Goal: Task Accomplishment & Management: Complete application form

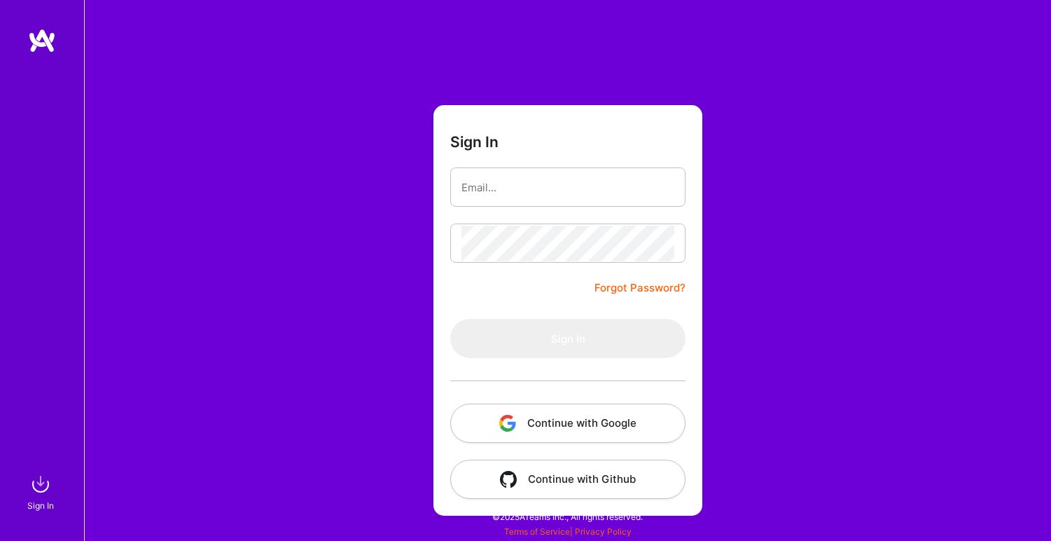
click at [604, 423] on button "Continue with Google" at bounding box center [567, 422] width 235 height 39
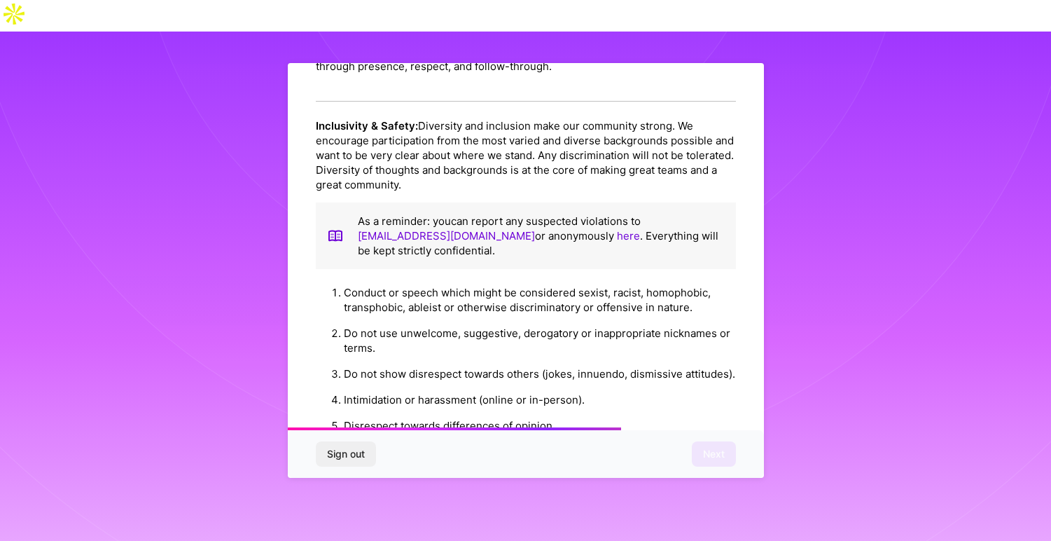
scroll to position [1512, 0]
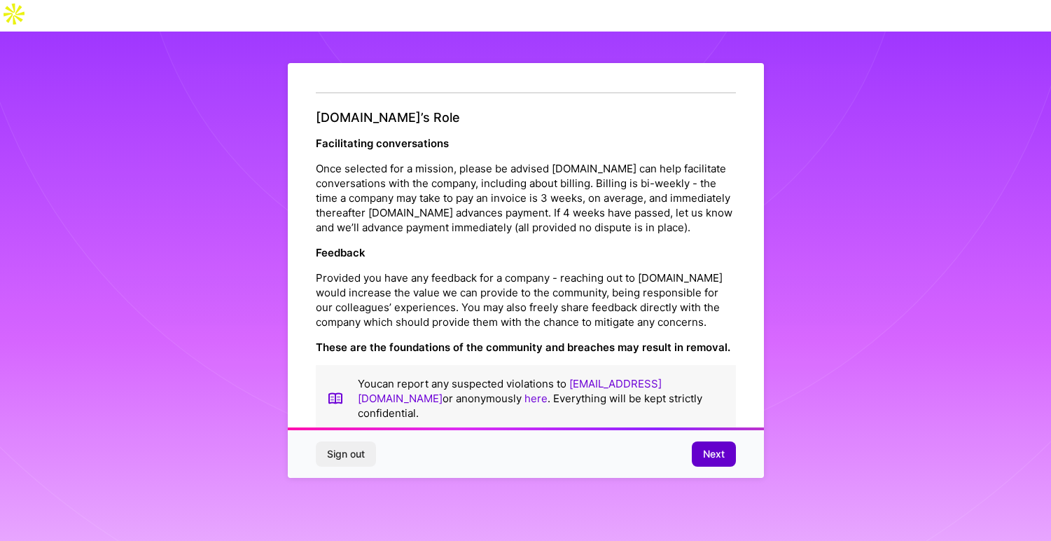
click at [718, 457] on span "Next" at bounding box center [714, 454] width 22 height 14
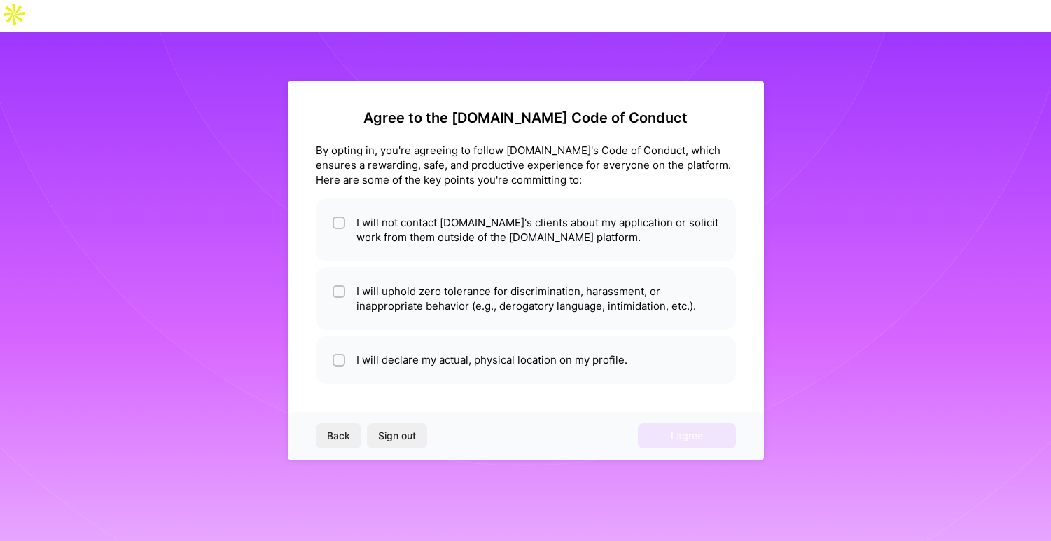
scroll to position [0, 0]
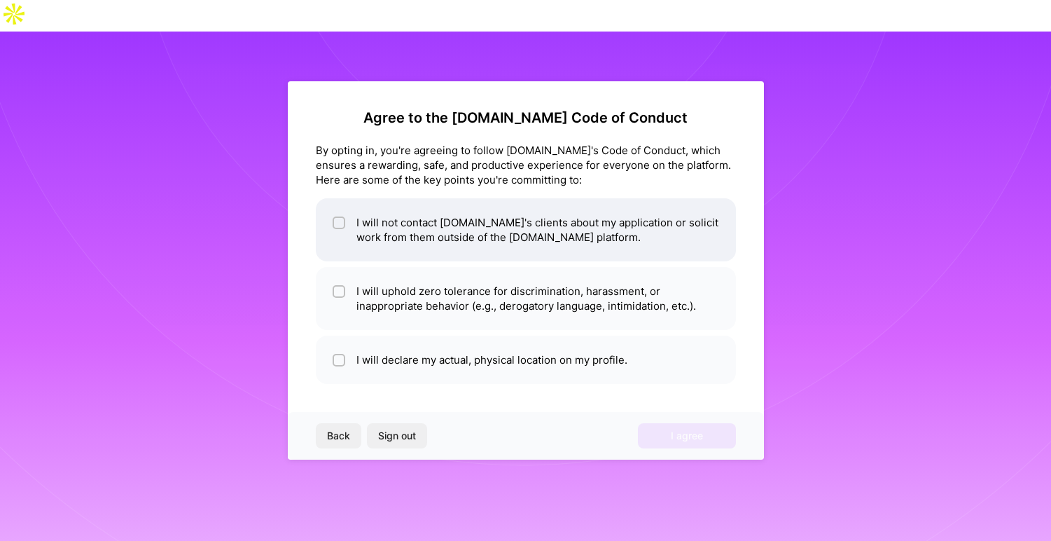
click at [620, 241] on li "I will not contact [DOMAIN_NAME]'s clients about my application or solicit work…" at bounding box center [526, 229] width 420 height 63
checkbox input "true"
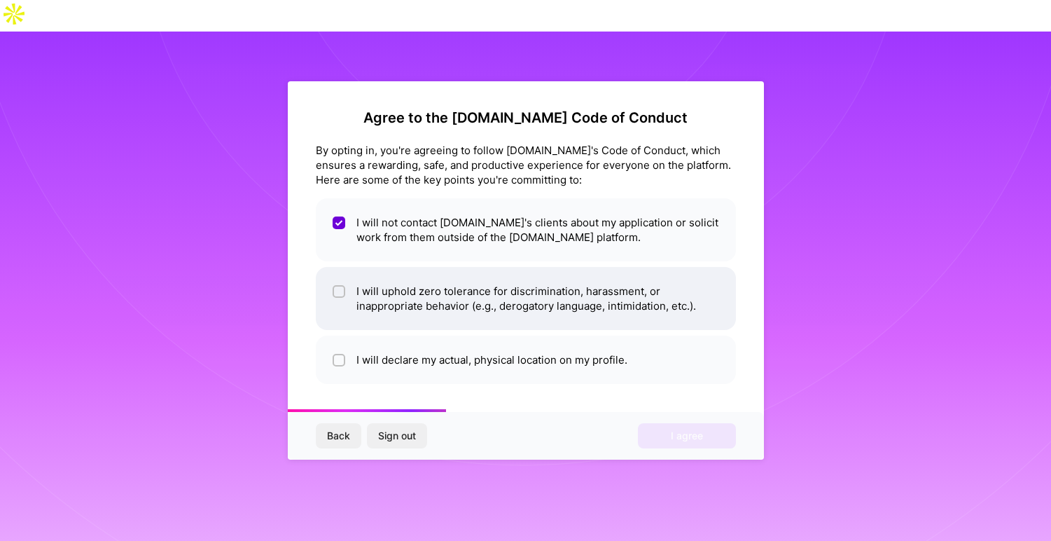
click at [674, 289] on li "I will uphold zero tolerance for discrimination, harassment, or inappropriate b…" at bounding box center [526, 298] width 420 height 63
checkbox input "true"
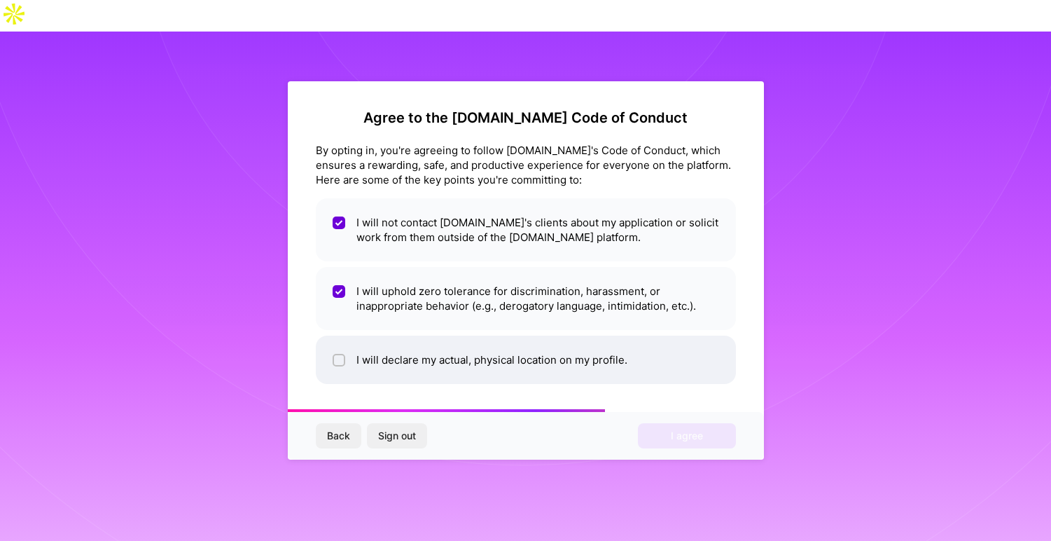
click at [640, 345] on li "I will declare my actual, physical location on my profile." at bounding box center [526, 360] width 420 height 48
checkbox input "true"
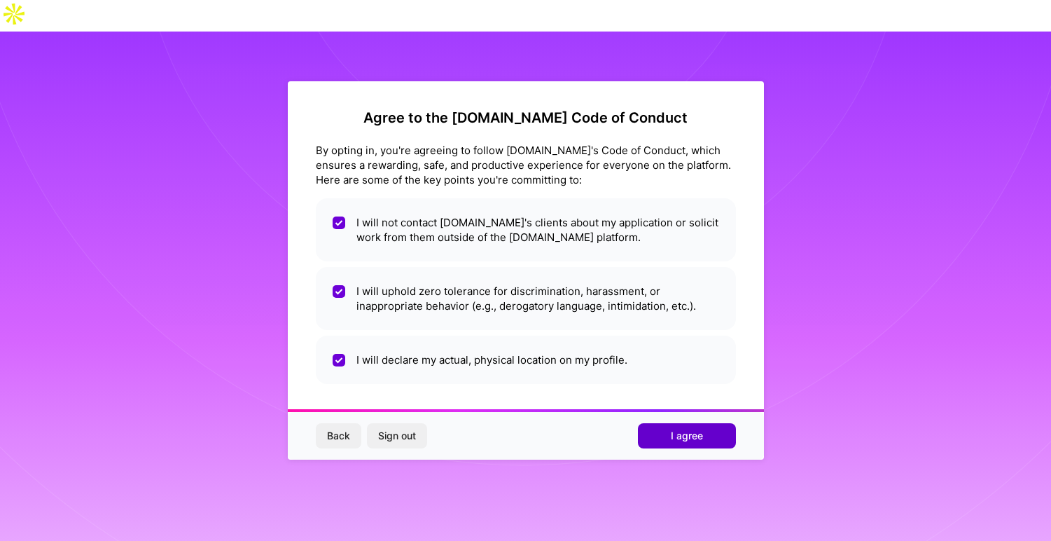
click at [687, 437] on span "I agree" at bounding box center [687, 436] width 32 height 14
